Goal: Transaction & Acquisition: Purchase product/service

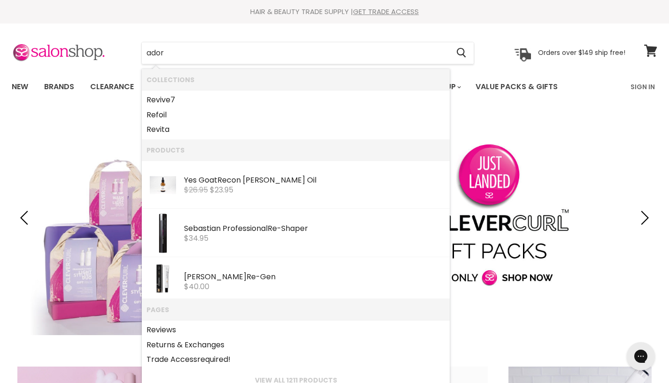
type input "adore"
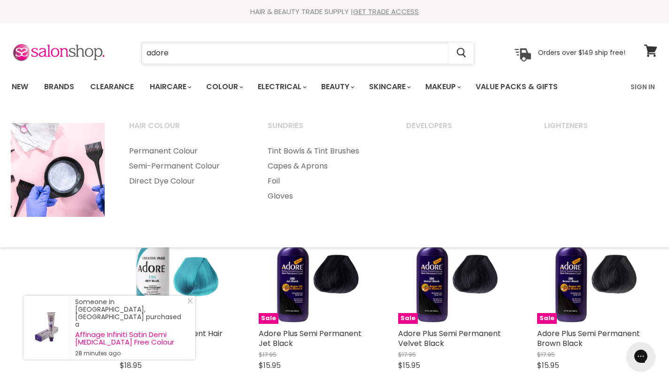
click at [220, 49] on input "adore" at bounding box center [295, 53] width 307 height 22
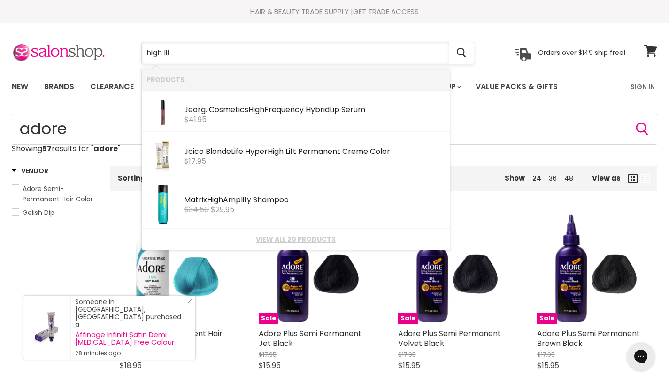
type input "high lift"
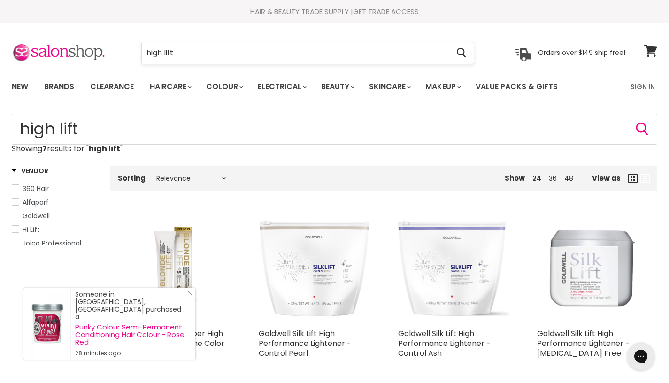
scroll to position [-1, 0]
click at [162, 53] on input "high lift" at bounding box center [295, 53] width 307 height 22
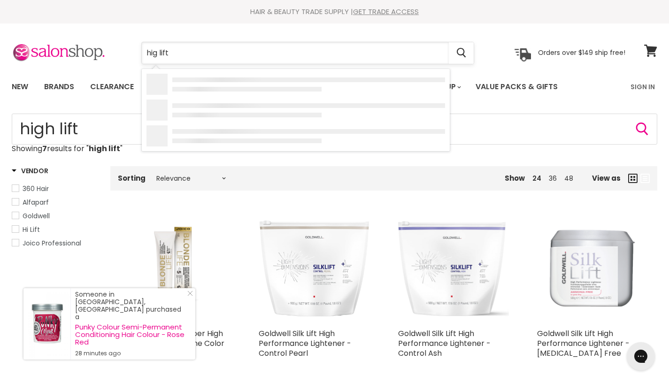
type input "hi lift"
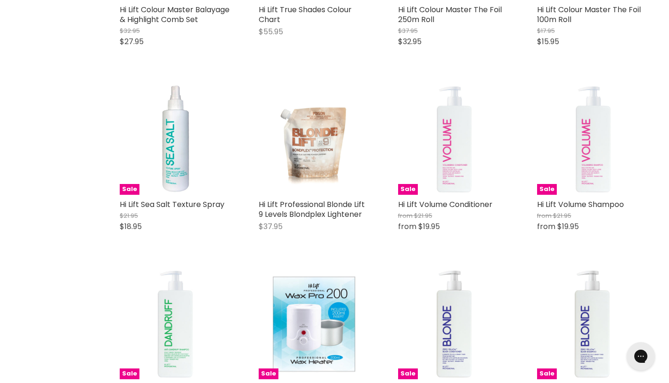
scroll to position [1279, 0]
